Goal: Communication & Community: Answer question/provide support

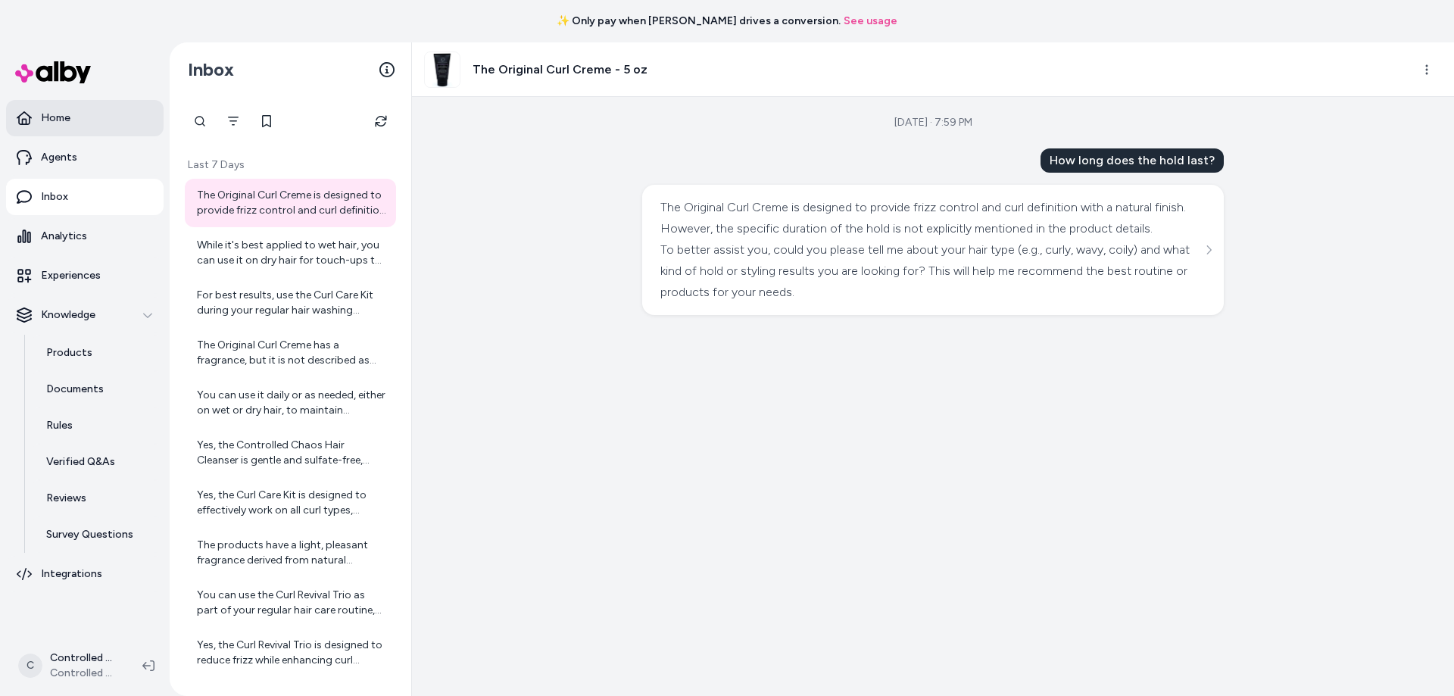
click at [120, 126] on link "Home" at bounding box center [85, 118] width 158 height 36
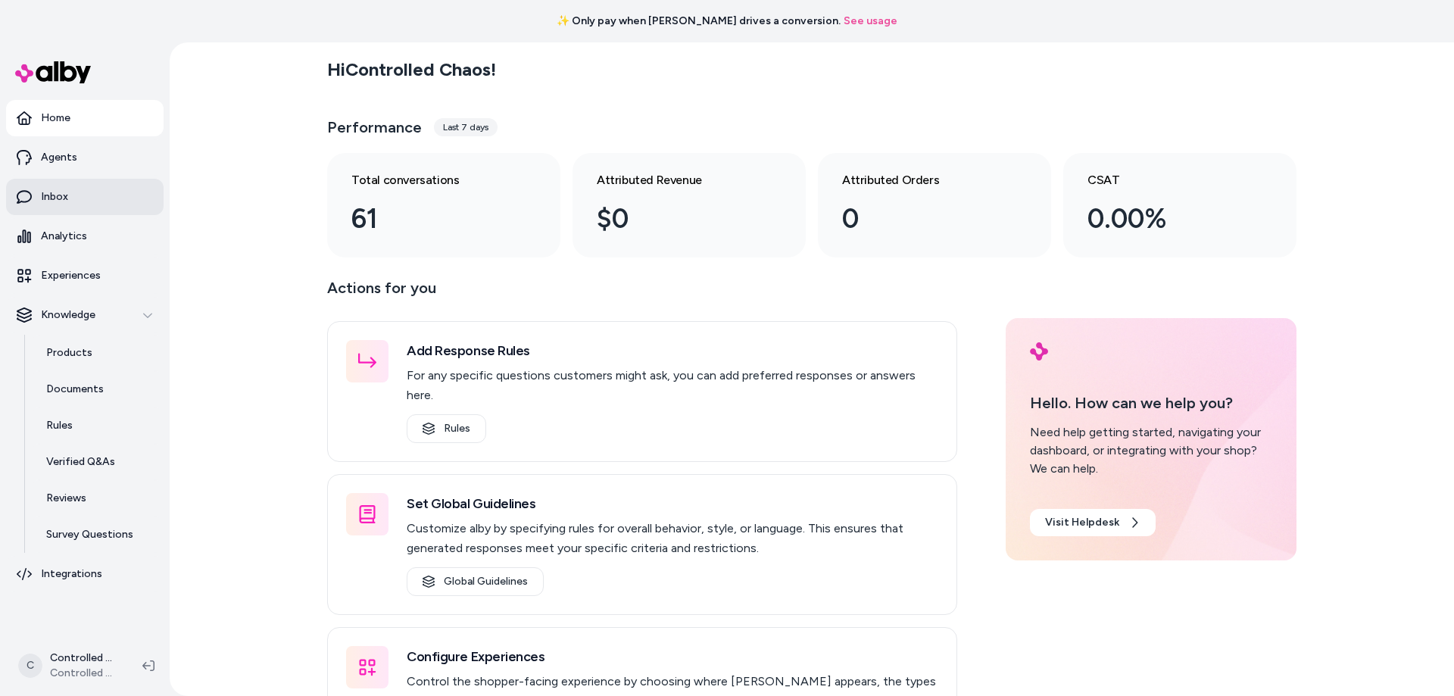
click at [89, 186] on link "Inbox" at bounding box center [85, 197] width 158 height 36
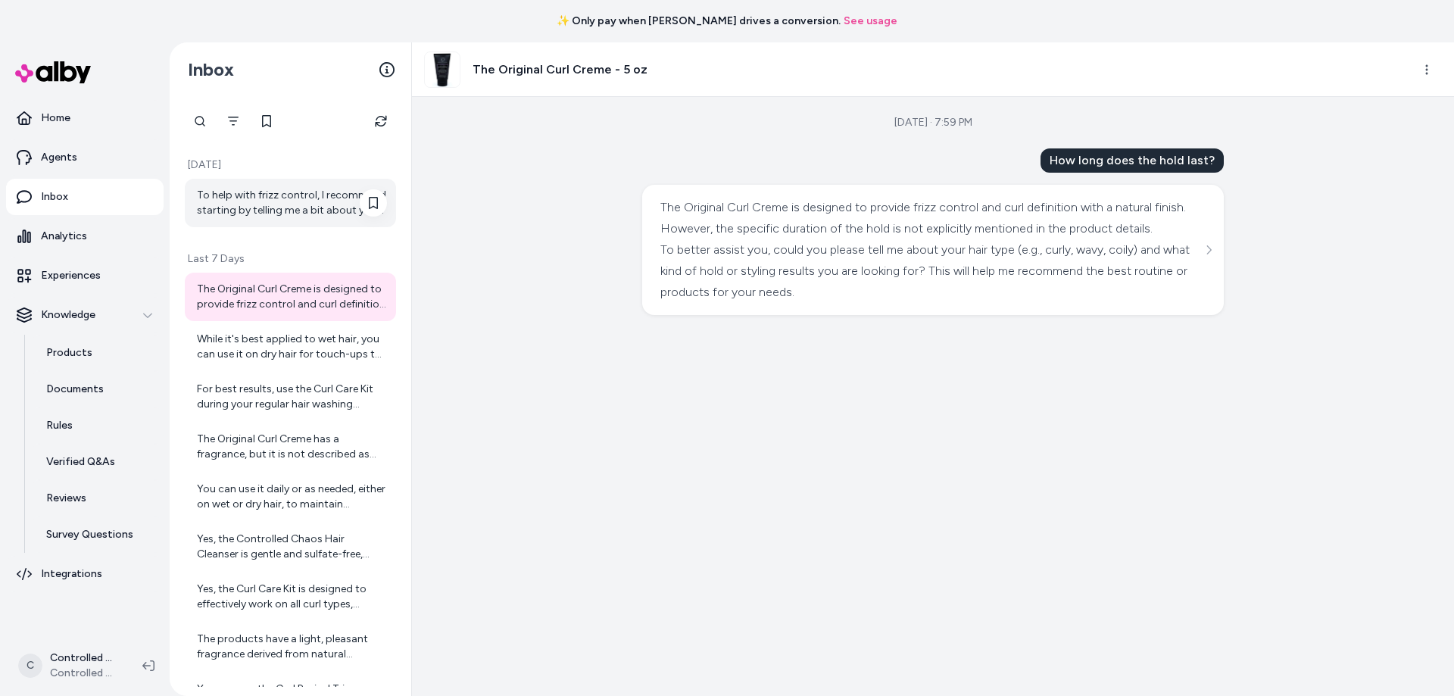
click at [251, 209] on div "To help with frizz control, I recommend starting by telling me a bit about your…" at bounding box center [292, 203] width 190 height 30
